Goal: Task Accomplishment & Management: Complete application form

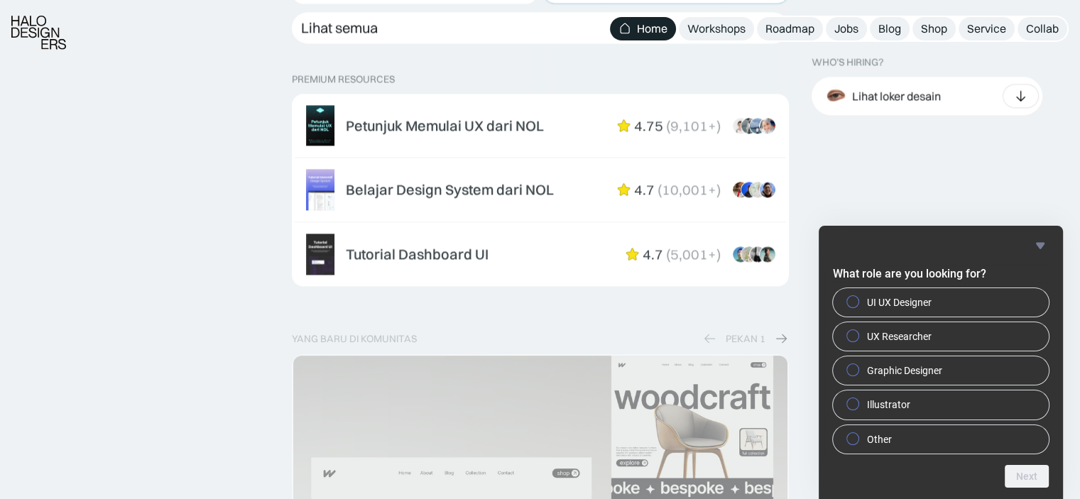
scroll to position [2245, 0]
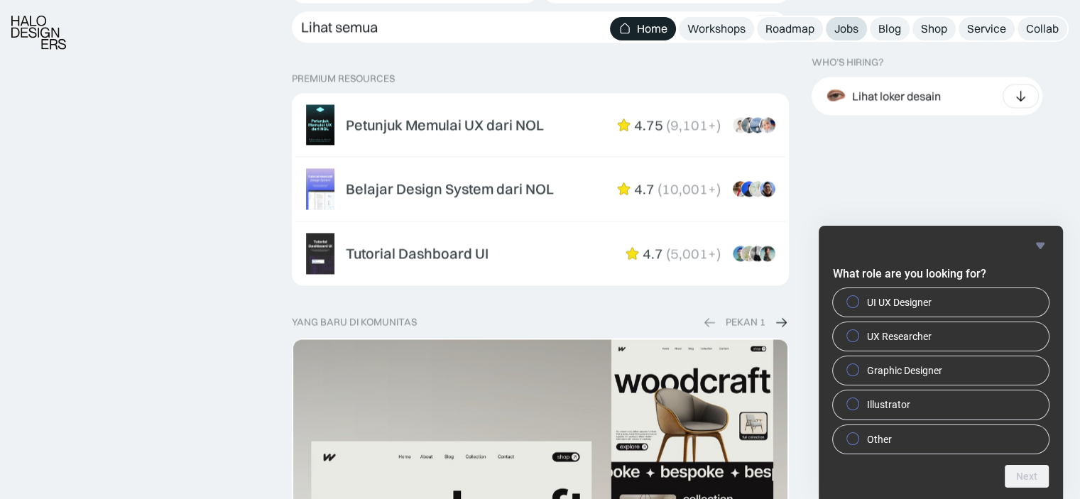
click at [850, 22] on div "Jobs" at bounding box center [847, 28] width 24 height 15
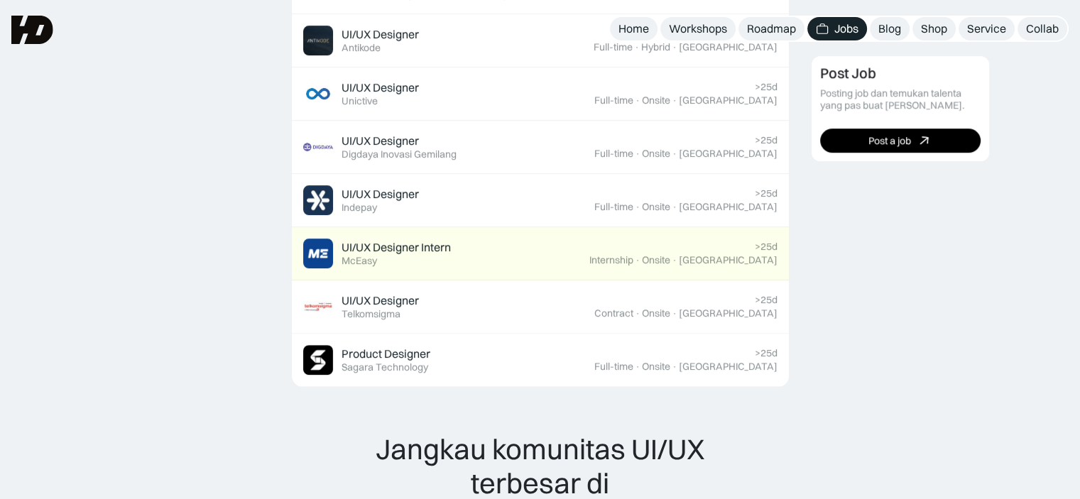
scroll to position [965, 0]
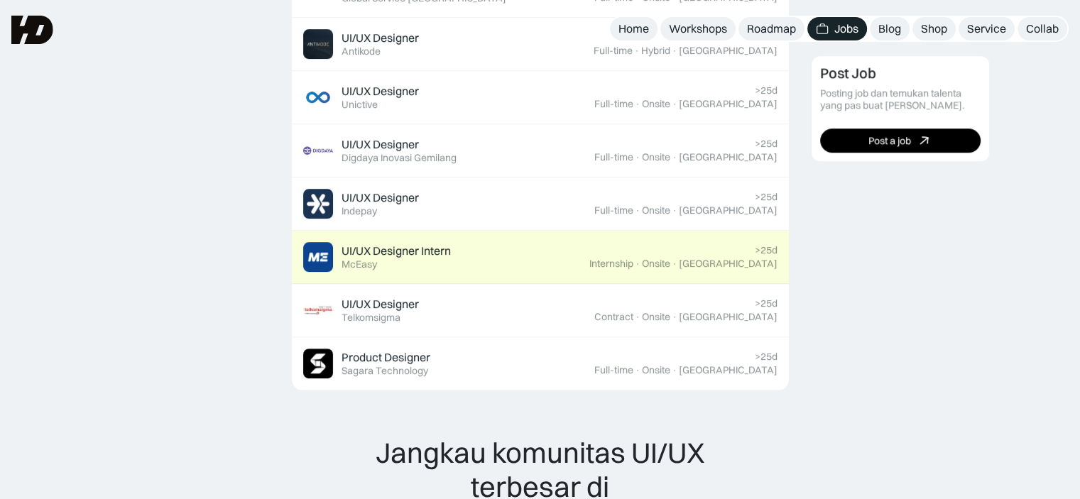
click at [710, 248] on div ">25d Internship · Onsite · [GEOGRAPHIC_DATA]" at bounding box center [684, 257] width 188 height 26
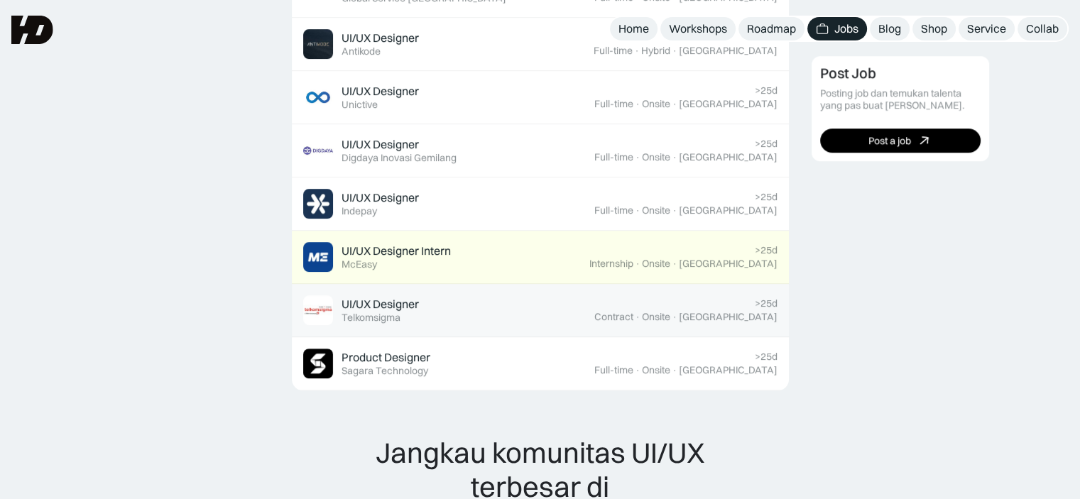
click at [585, 302] on div "UI/UX Designer Featured Telkomsigma" at bounding box center [448, 310] width 291 height 30
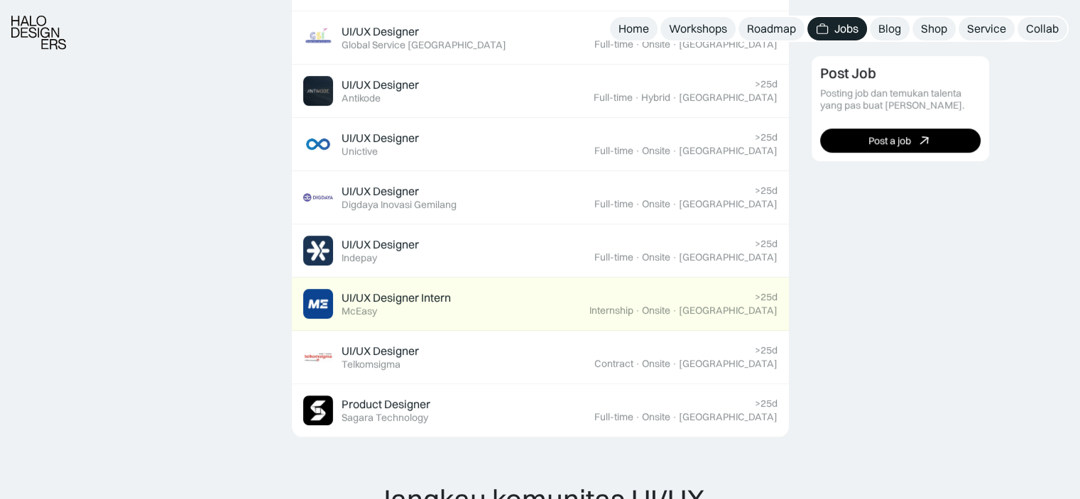
scroll to position [921, 0]
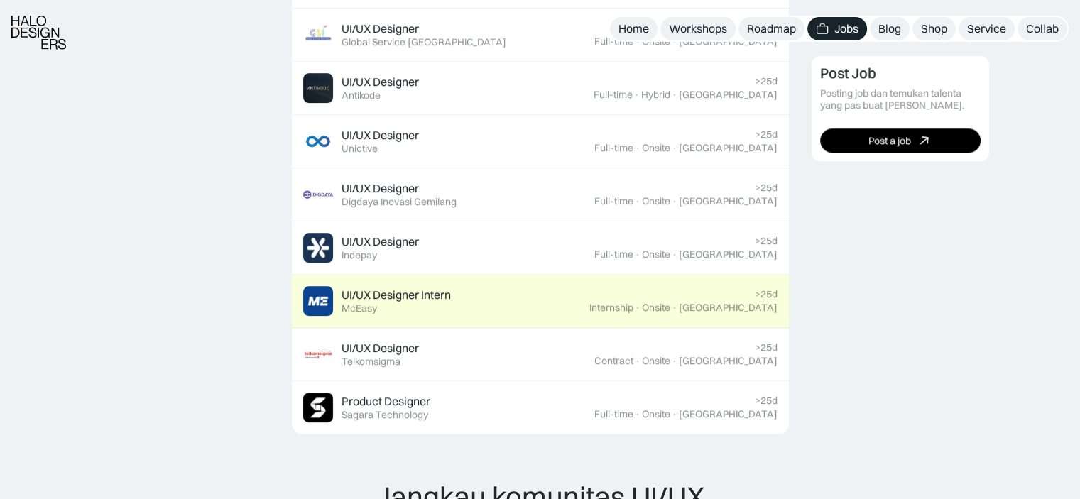
click at [590, 291] on div "UI/UX Designer Intern Featured McEasy" at bounding box center [446, 301] width 286 height 30
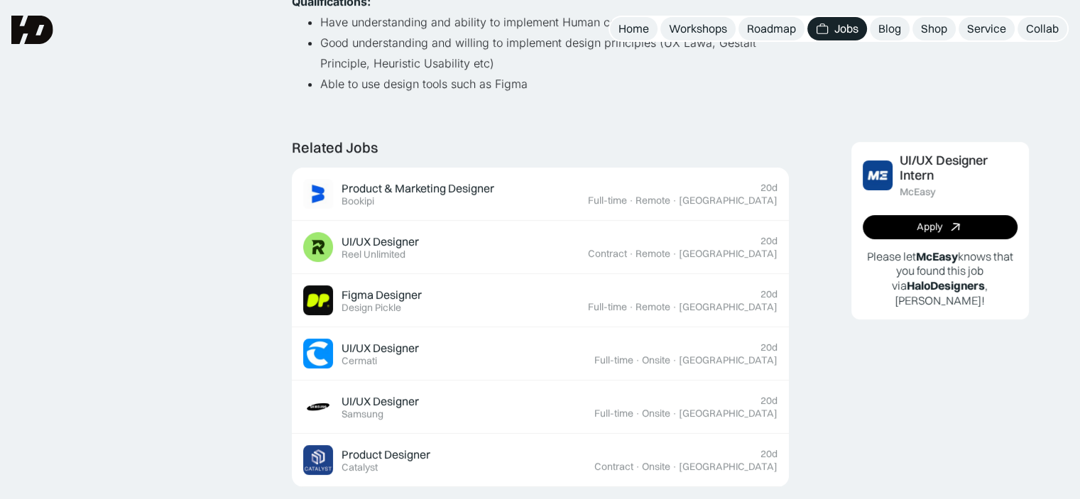
scroll to position [374, 0]
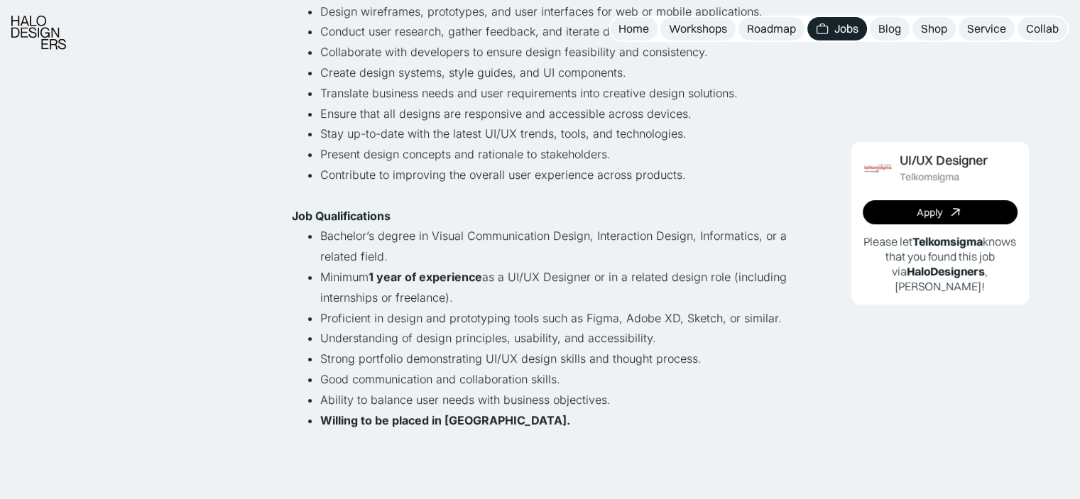
scroll to position [361, 0]
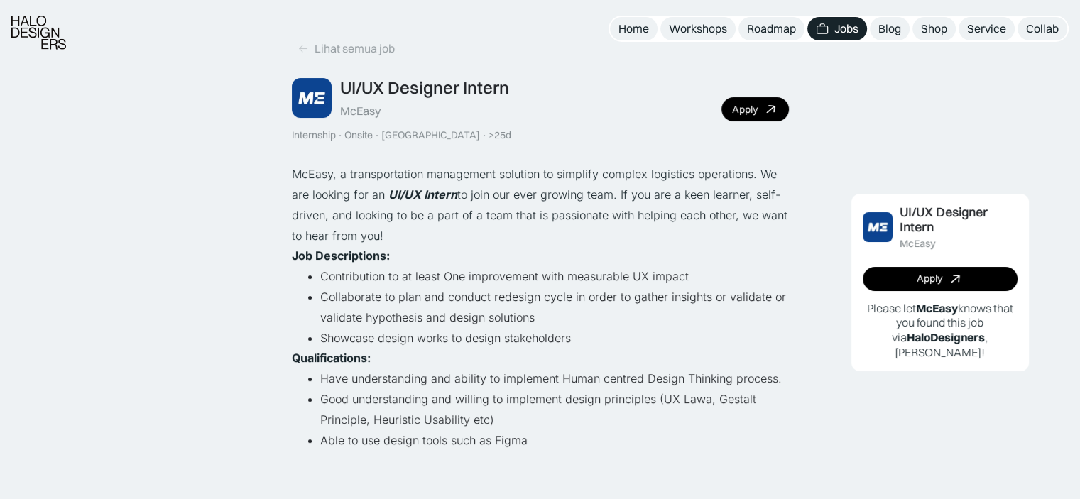
scroll to position [37, 0]
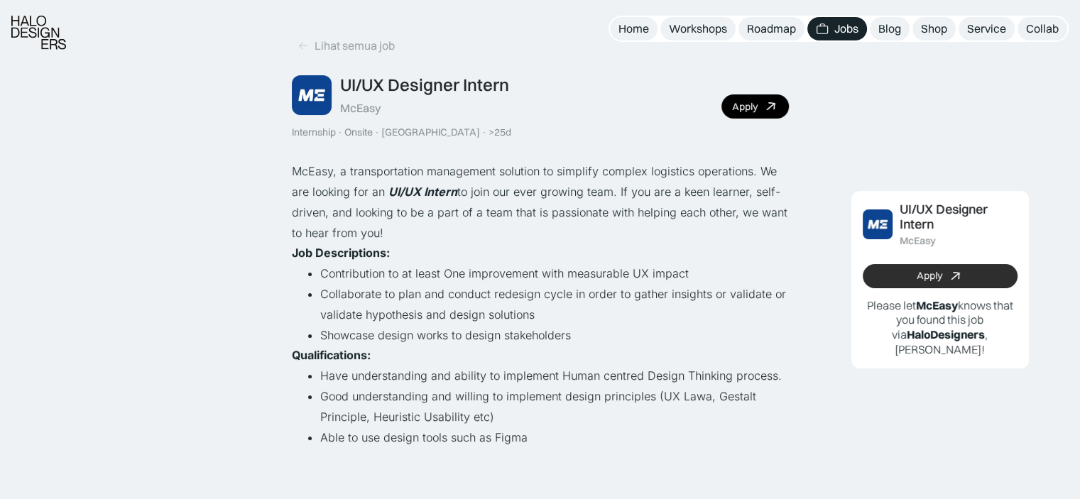
click at [913, 279] on link "Apply" at bounding box center [940, 276] width 155 height 24
drag, startPoint x: 927, startPoint y: 276, endPoint x: 836, endPoint y: 236, distance: 99.2
